Goal: Information Seeking & Learning: Learn about a topic

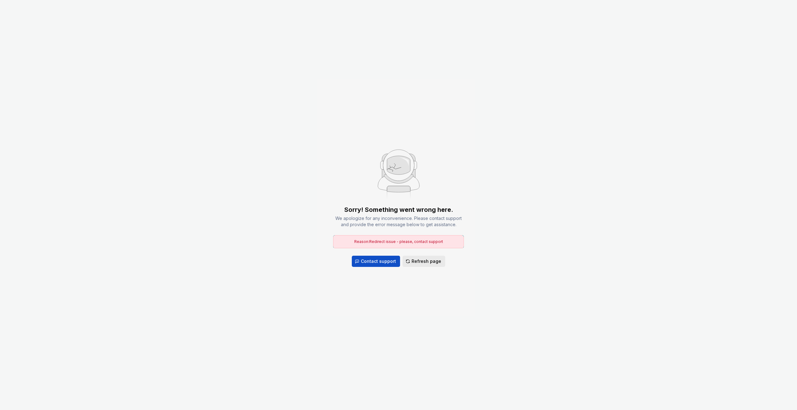
click at [425, 261] on span "Refresh page" at bounding box center [426, 261] width 30 height 6
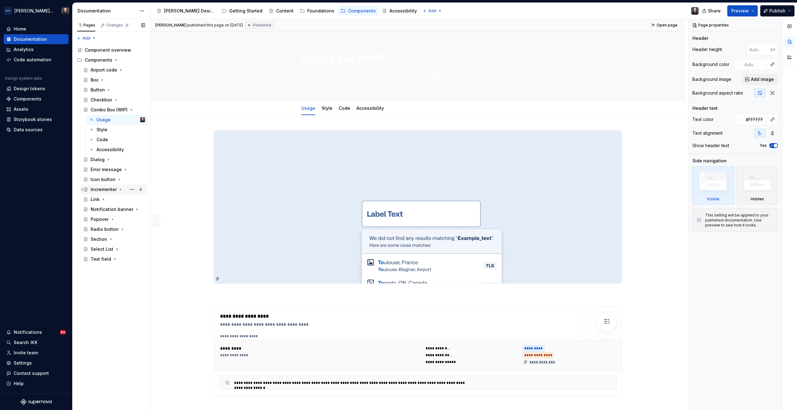
click at [109, 189] on div "Incrementer" at bounding box center [104, 189] width 26 height 6
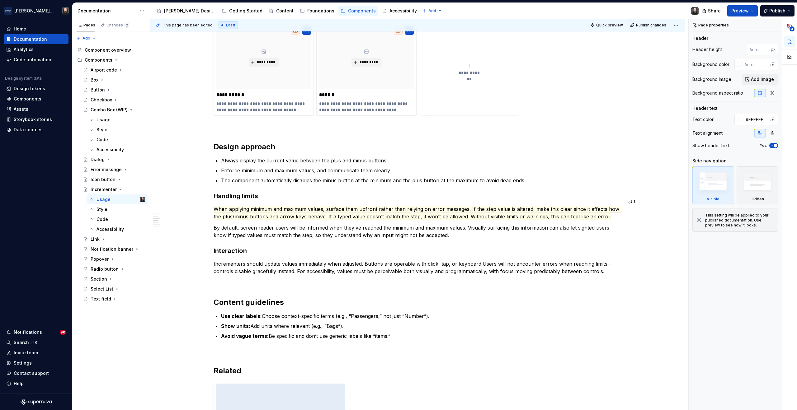
scroll to position [566, 0]
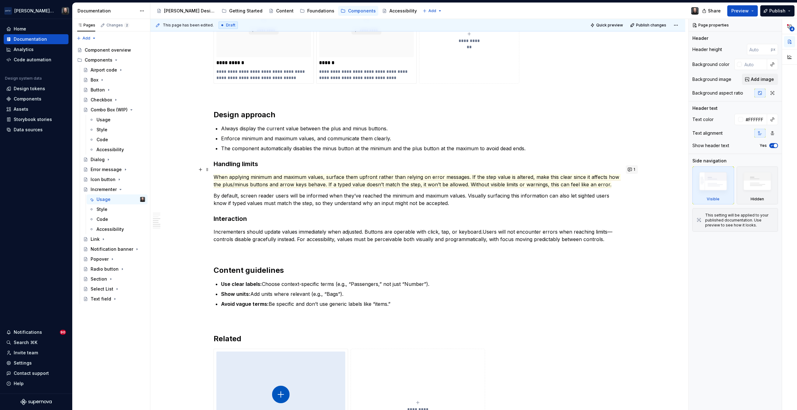
click at [631, 170] on button "1" at bounding box center [631, 169] width 12 height 9
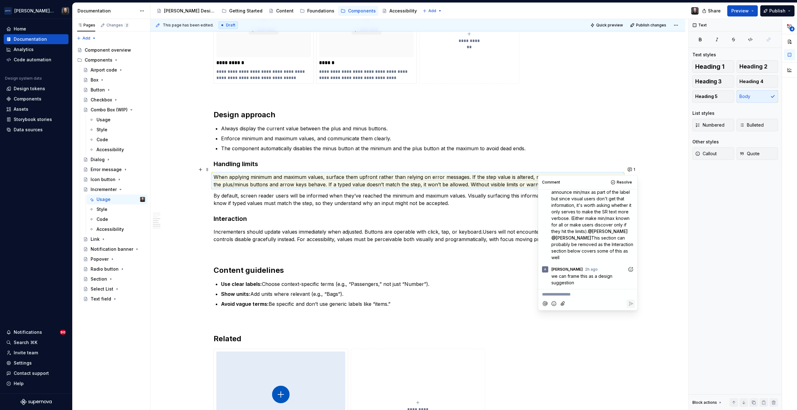
scroll to position [210, 0]
click at [419, 231] on p "Incrementers should update values immediately when adjusted. Buttons are operab…" at bounding box center [417, 235] width 408 height 15
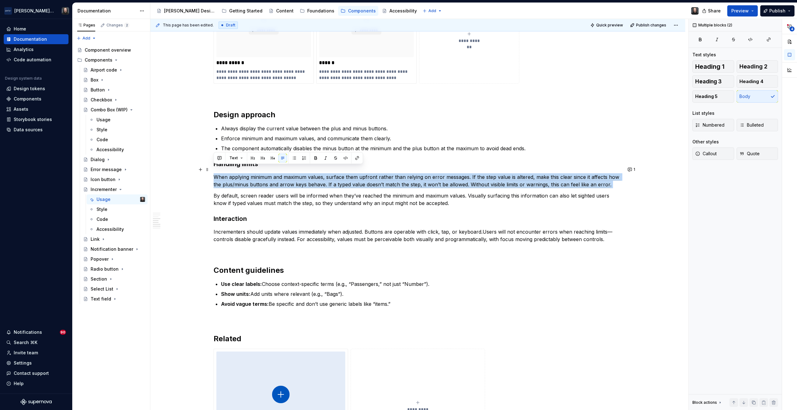
drag, startPoint x: 213, startPoint y: 188, endPoint x: 213, endPoint y: 172, distance: 15.9
click at [213, 172] on div "**********" at bounding box center [417, 50] width 408 height 970
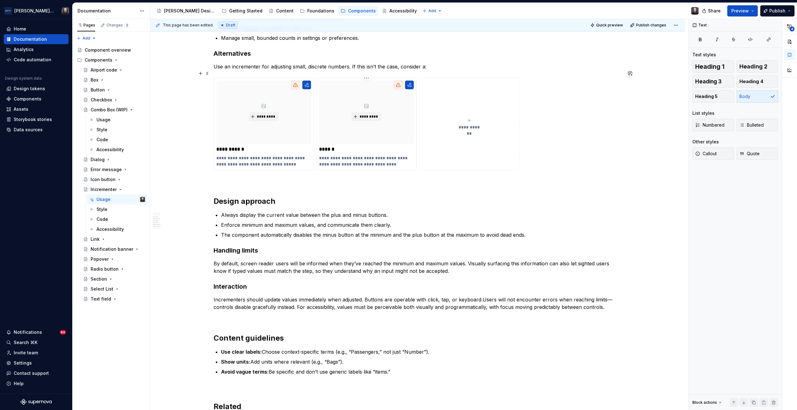
scroll to position [389, 0]
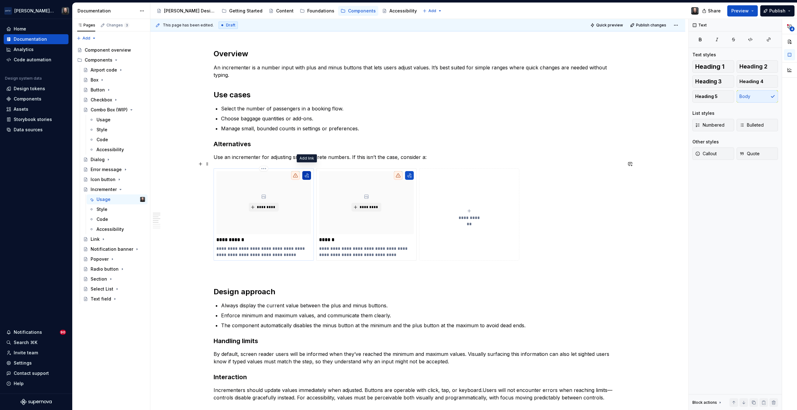
click at [307, 171] on button "button" at bounding box center [306, 175] width 9 height 9
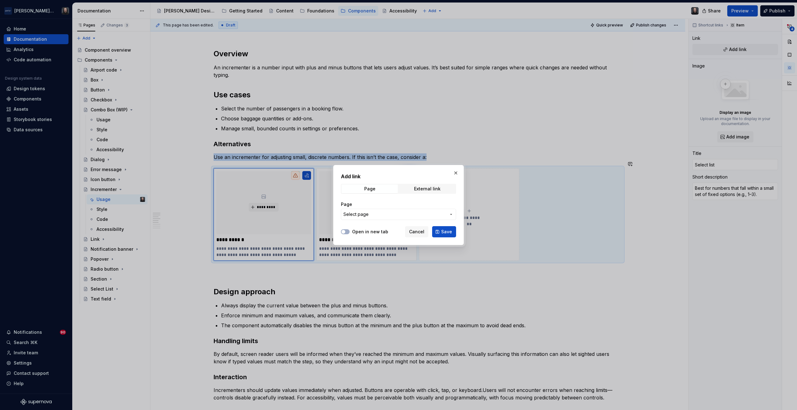
click at [405, 218] on button "Select page" at bounding box center [398, 214] width 115 height 11
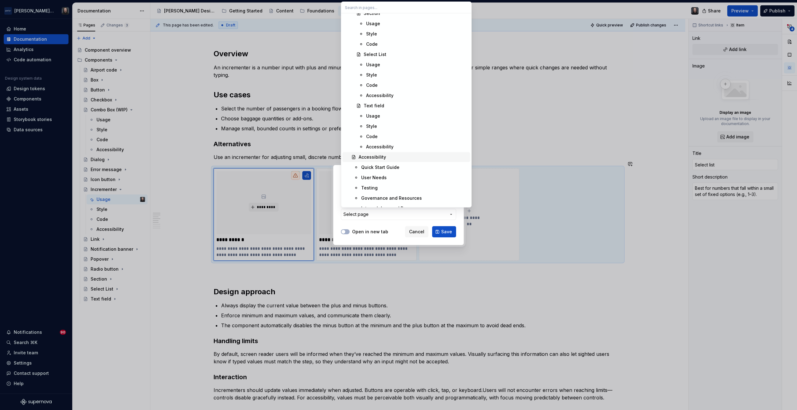
scroll to position [903, 0]
click at [393, 83] on div "Select List" at bounding box center [415, 82] width 104 height 6
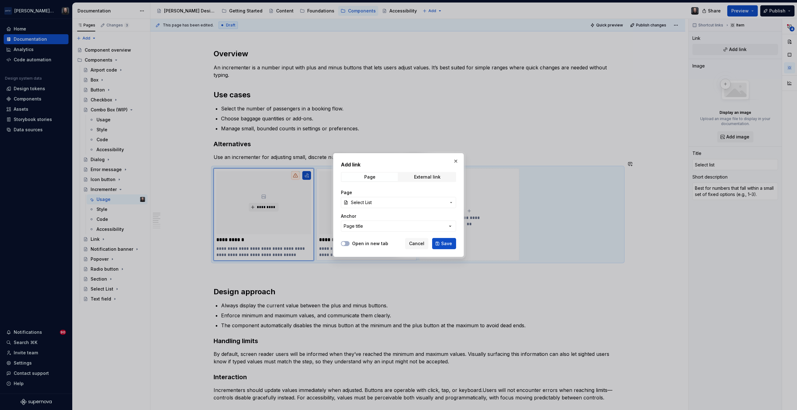
drag, startPoint x: 446, startPoint y: 244, endPoint x: 411, endPoint y: 241, distance: 34.7
click at [446, 243] on span "Save" at bounding box center [446, 244] width 11 height 6
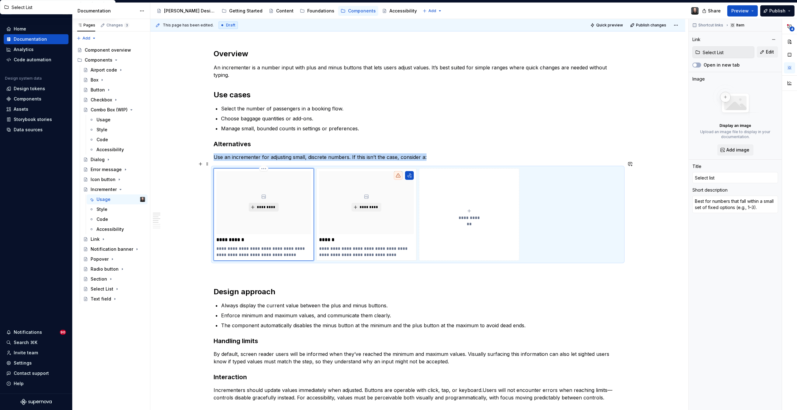
click at [266, 205] on span "*********" at bounding box center [265, 207] width 19 height 5
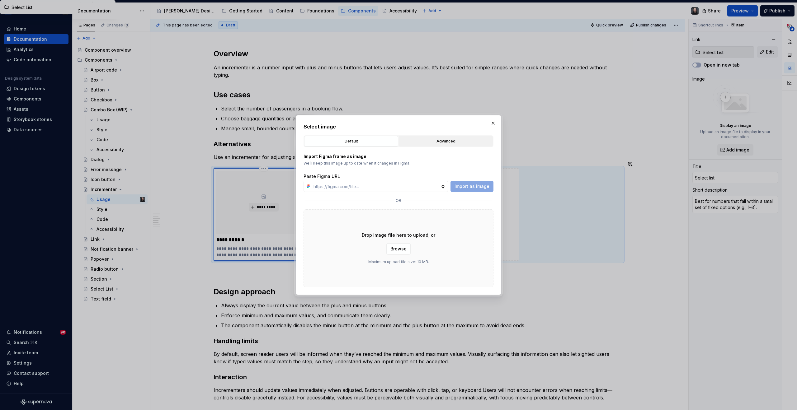
click at [447, 139] on div "Advanced" at bounding box center [446, 141] width 90 height 6
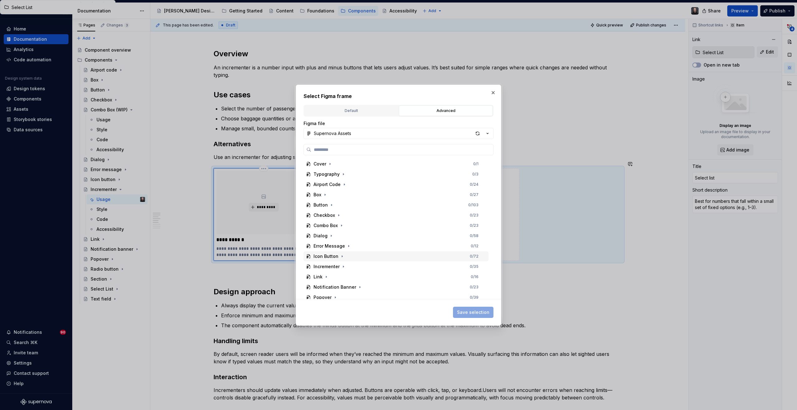
scroll to position [63, 0]
click at [381, 267] on div "Select List 0 / 60" at bounding box center [395, 265] width 185 height 10
click at [394, 267] on div "Thumbnail 0 / 3" at bounding box center [398, 265] width 179 height 10
click at [473, 311] on span "Save selection" at bounding box center [473, 312] width 32 height 6
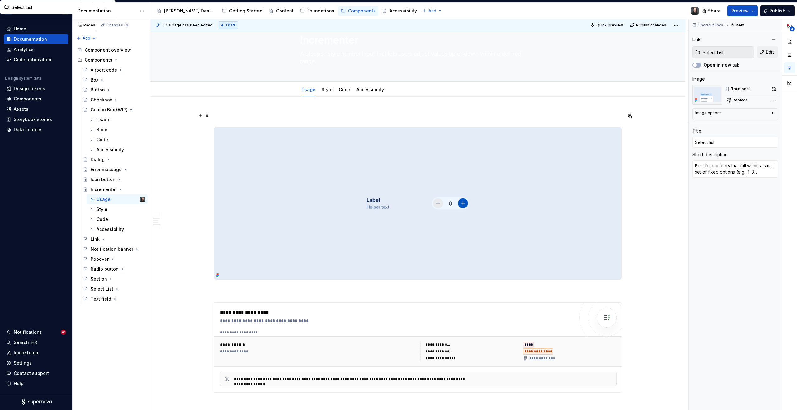
scroll to position [0, 0]
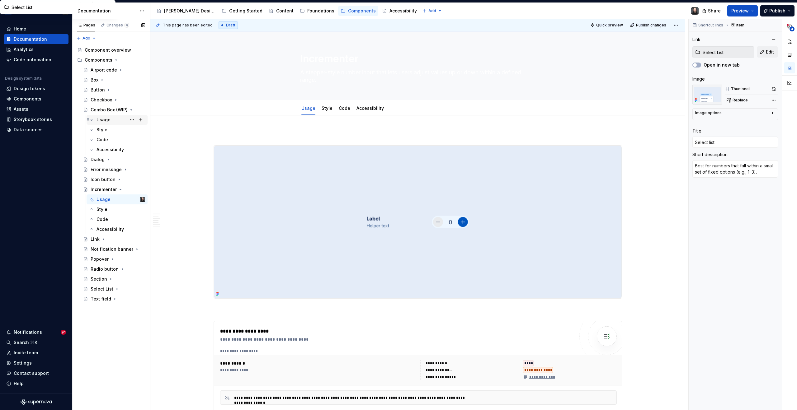
click at [105, 120] on div "Usage" at bounding box center [103, 120] width 14 height 6
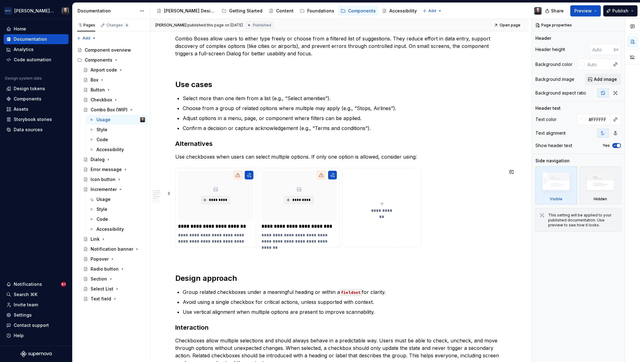
scroll to position [374, 0]
type textarea "*"
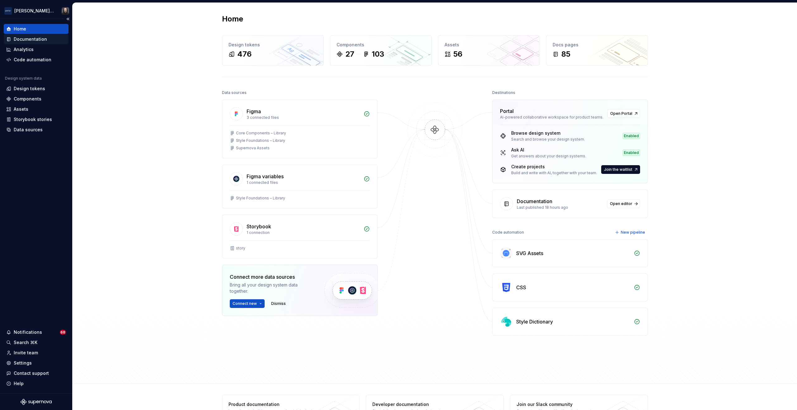
click at [24, 39] on div "Documentation" at bounding box center [30, 39] width 33 height 6
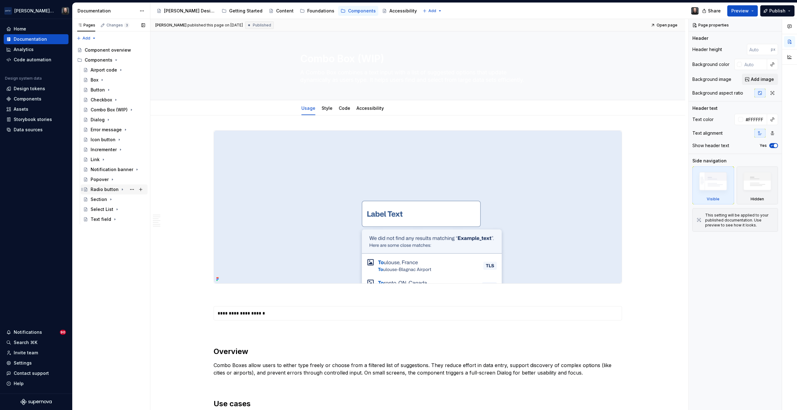
click at [106, 187] on div "Radio button" at bounding box center [105, 189] width 28 height 6
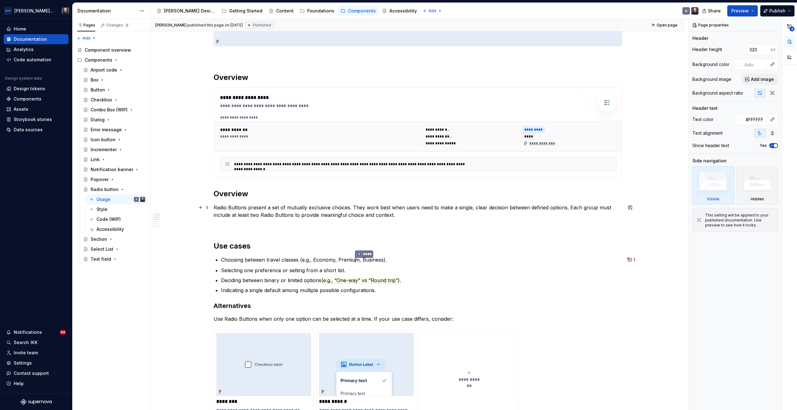
scroll to position [296, 0]
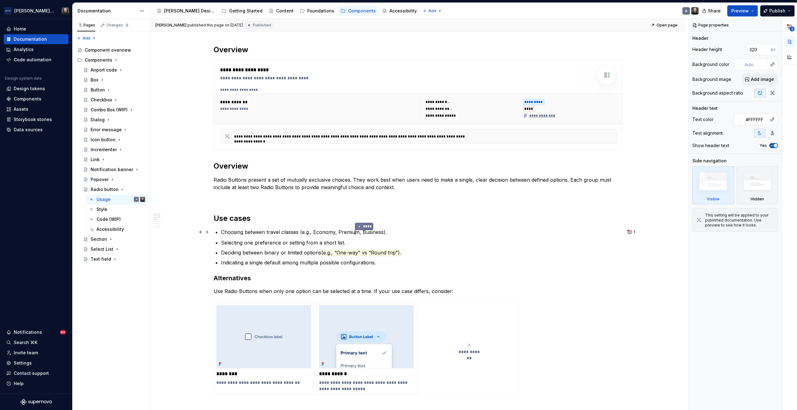
type textarea "*"
click at [292, 232] on p "Choosing between travel classes (e.g., Economy, Premiu * **** m, Business)." at bounding box center [421, 232] width 401 height 8
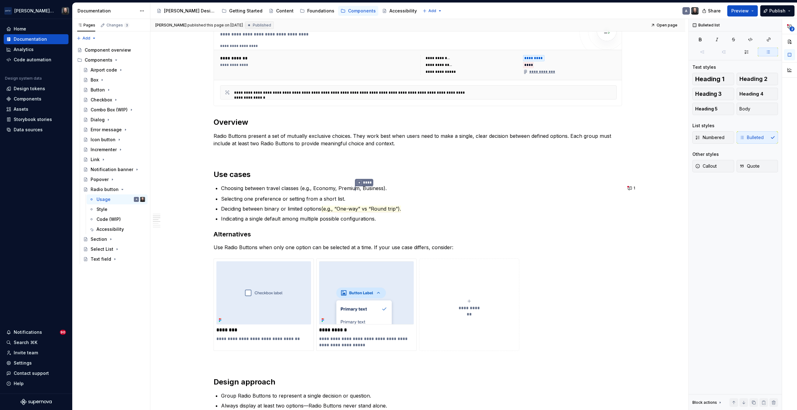
scroll to position [344, 0]
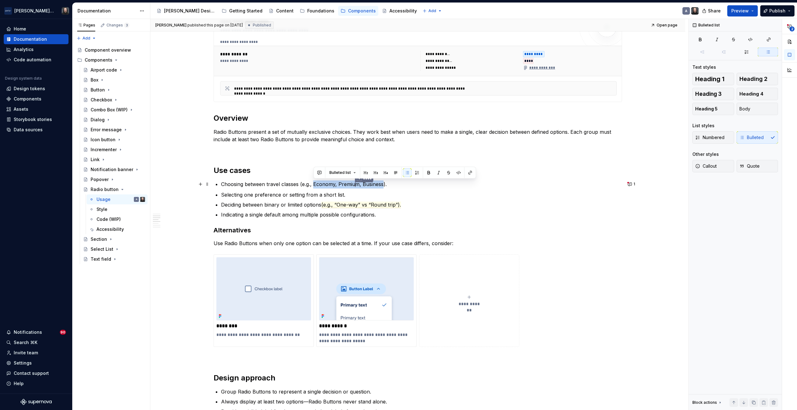
drag, startPoint x: 313, startPoint y: 185, endPoint x: 382, endPoint y: 187, distance: 69.1
click at [382, 187] on p "Choosing between travel classes (e.g., Economy, Premiu * **** m, Business)." at bounding box center [421, 184] width 401 height 8
click at [320, 172] on button "button" at bounding box center [319, 172] width 9 height 9
click at [407, 198] on icon "Send" at bounding box center [408, 200] width 4 height 4
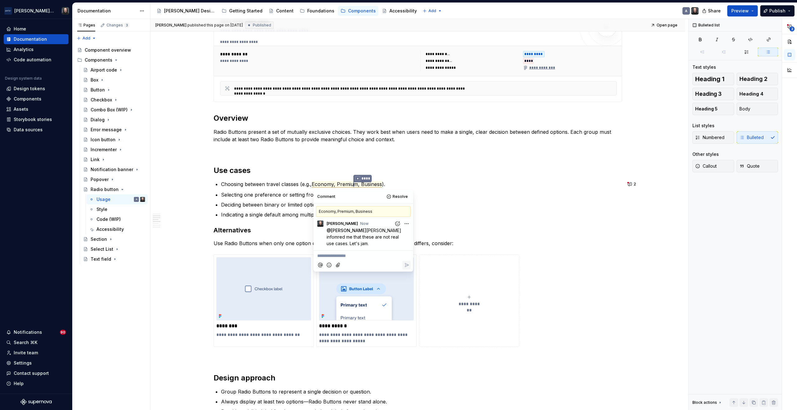
click at [663, 219] on div "**********" at bounding box center [417, 286] width 535 height 969
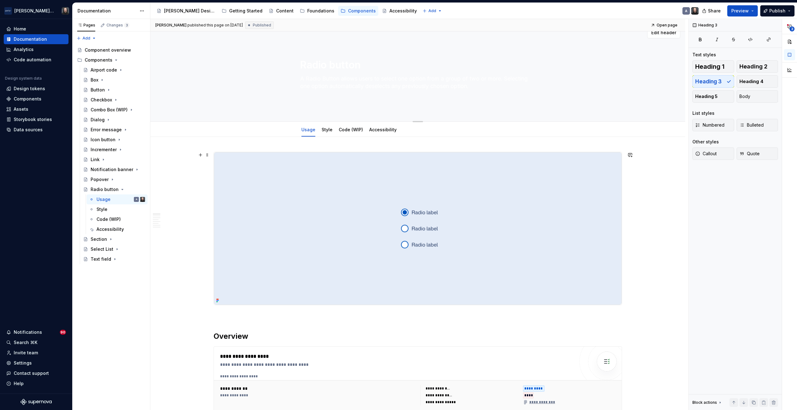
scroll to position [5, 0]
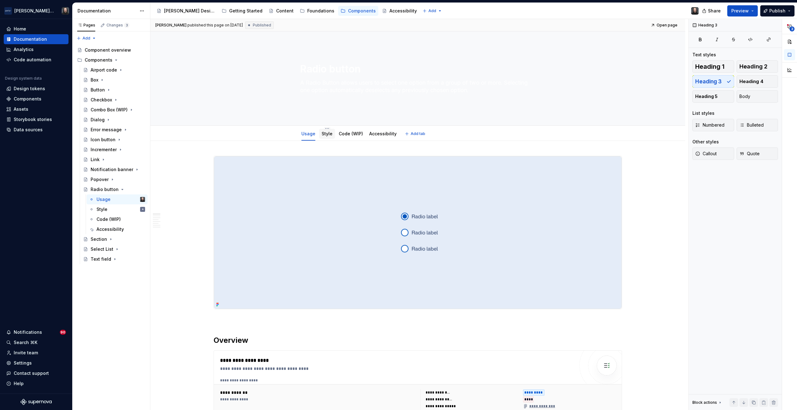
click at [328, 136] on link "Style" at bounding box center [326, 133] width 11 height 5
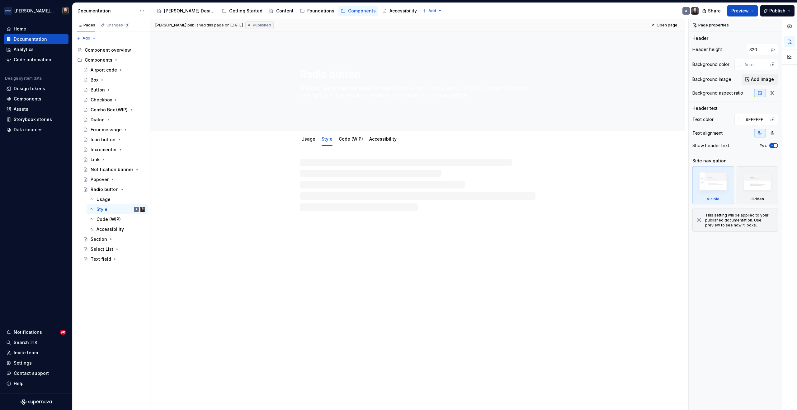
type textarea "*"
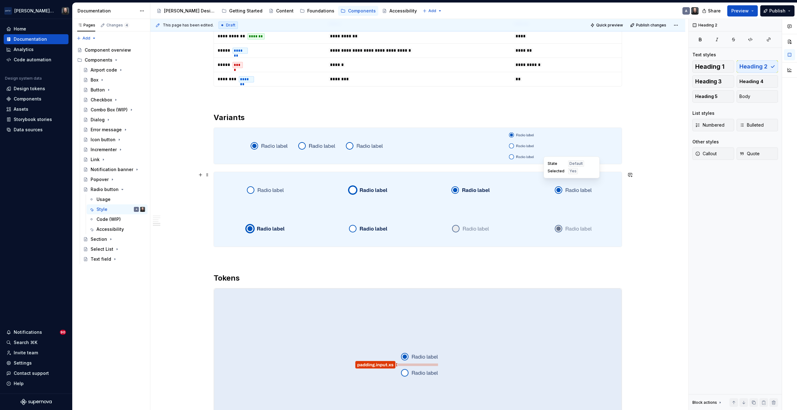
scroll to position [710, 0]
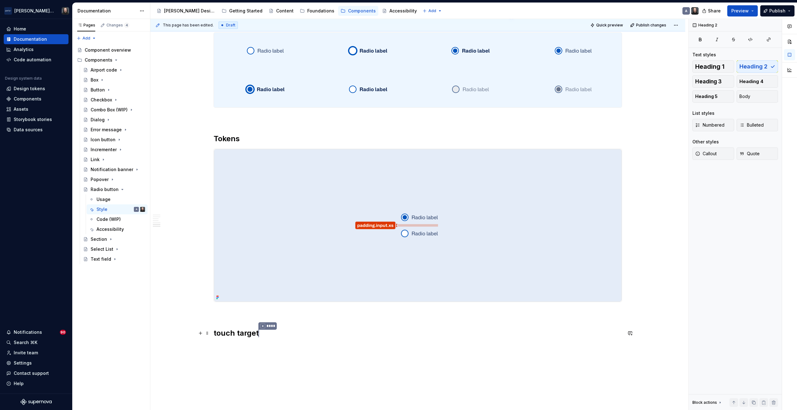
click at [214, 332] on h2 "touch target * ****" at bounding box center [417, 333] width 408 height 10
click at [639, 255] on div "**********" at bounding box center [419, 214] width 538 height 391
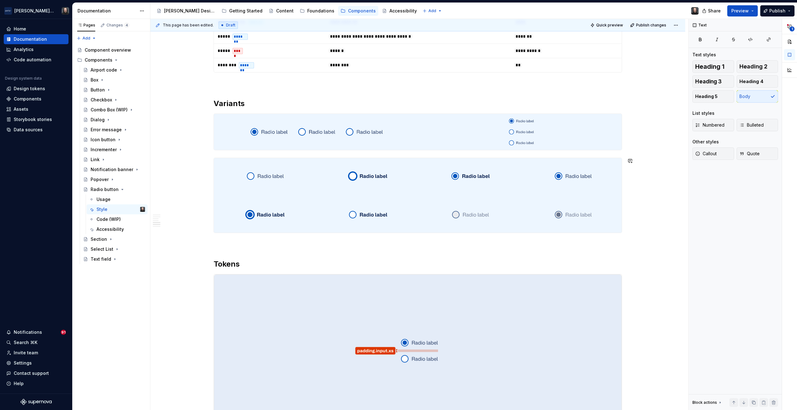
type textarea "*"
